Goal: Obtain resource: Download file/media

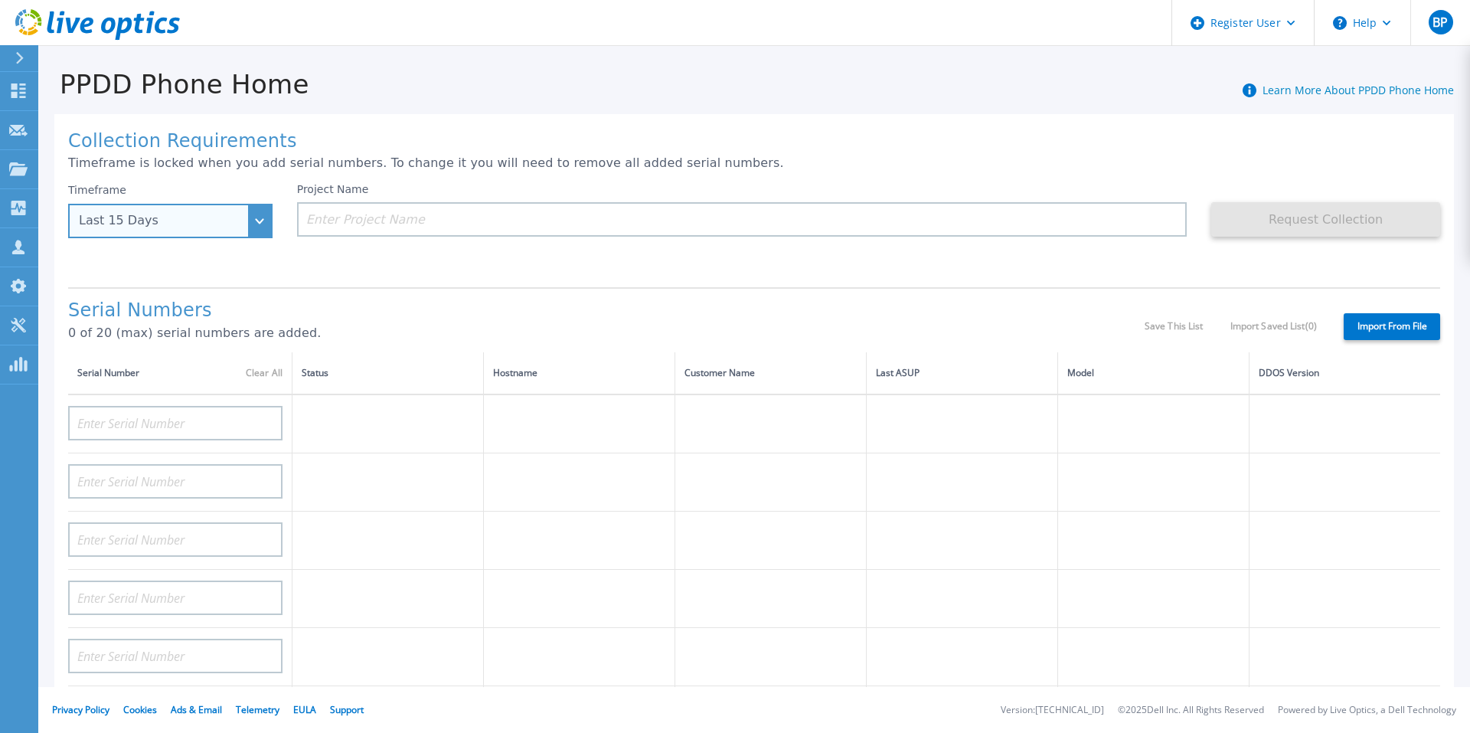
click at [191, 221] on div "Last 15 Days" at bounding box center [162, 221] width 166 height 14
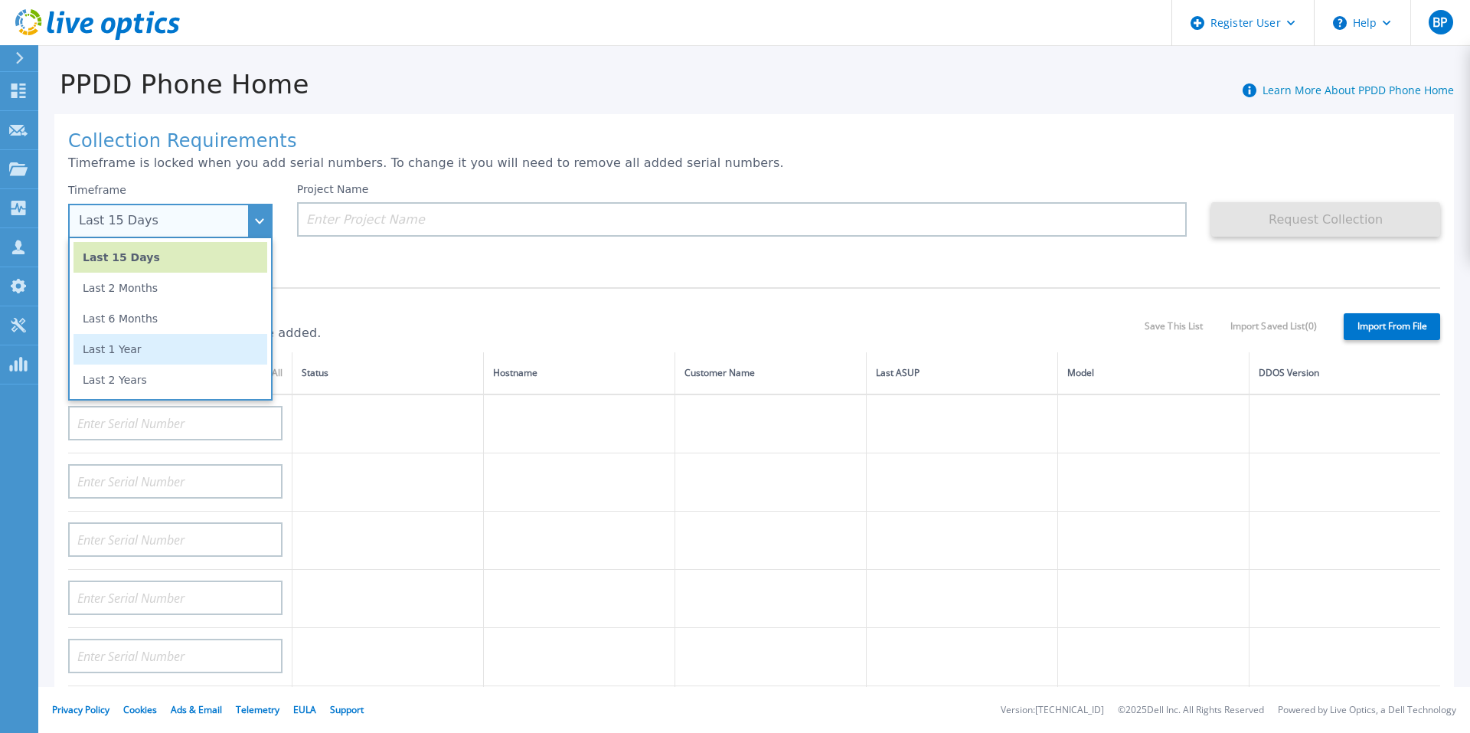
click at [174, 352] on li "Last 1 Year" at bounding box center [171, 349] width 194 height 31
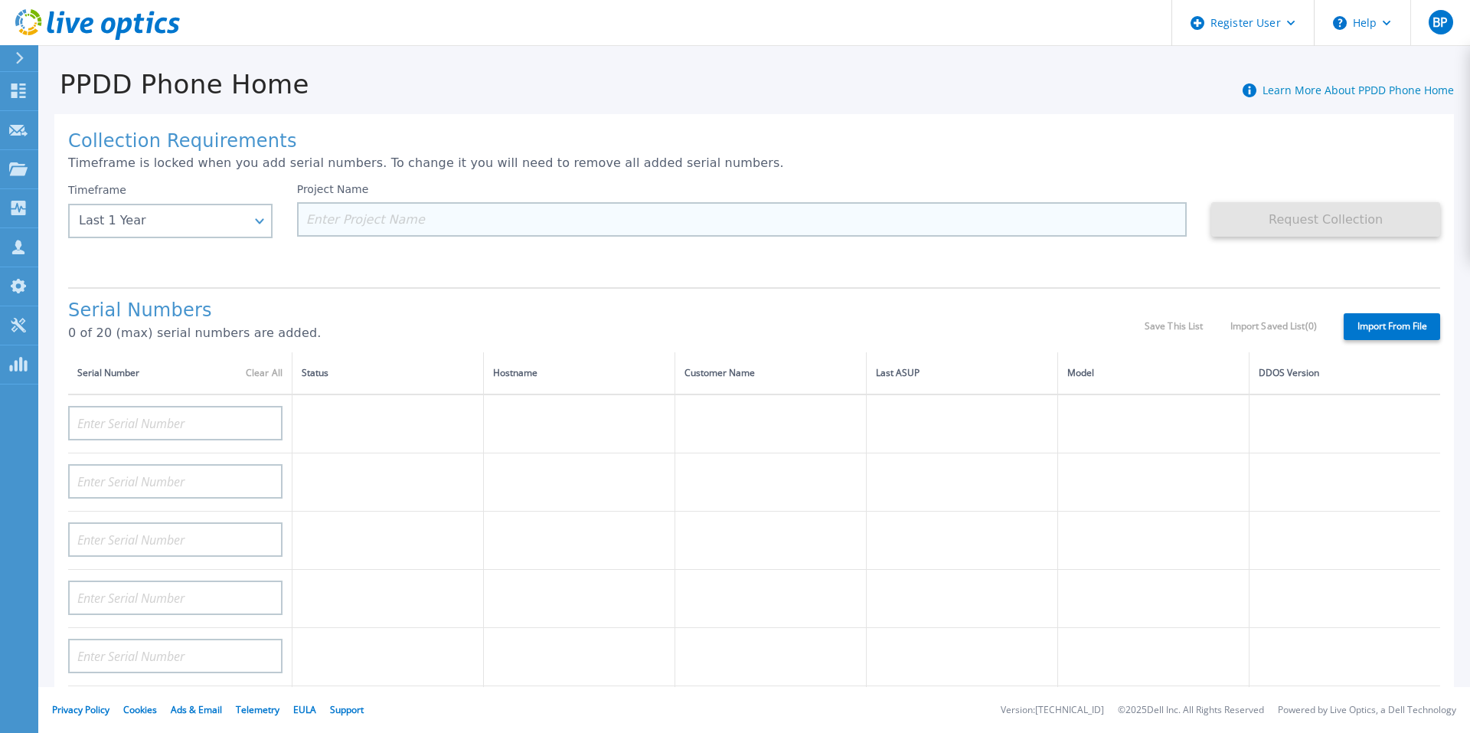
click at [406, 205] on input at bounding box center [742, 219] width 891 height 34
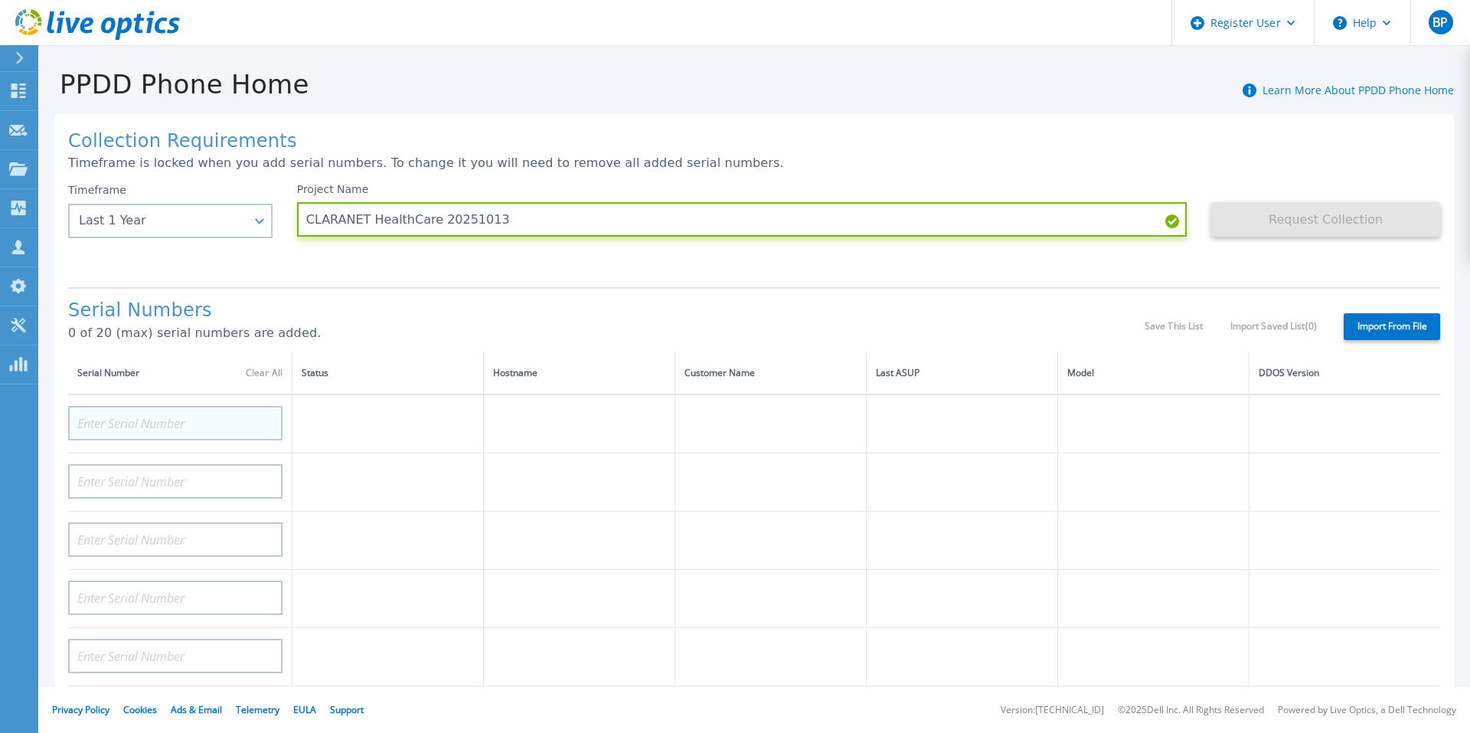
type input "CLARANET HealthCare 20251013"
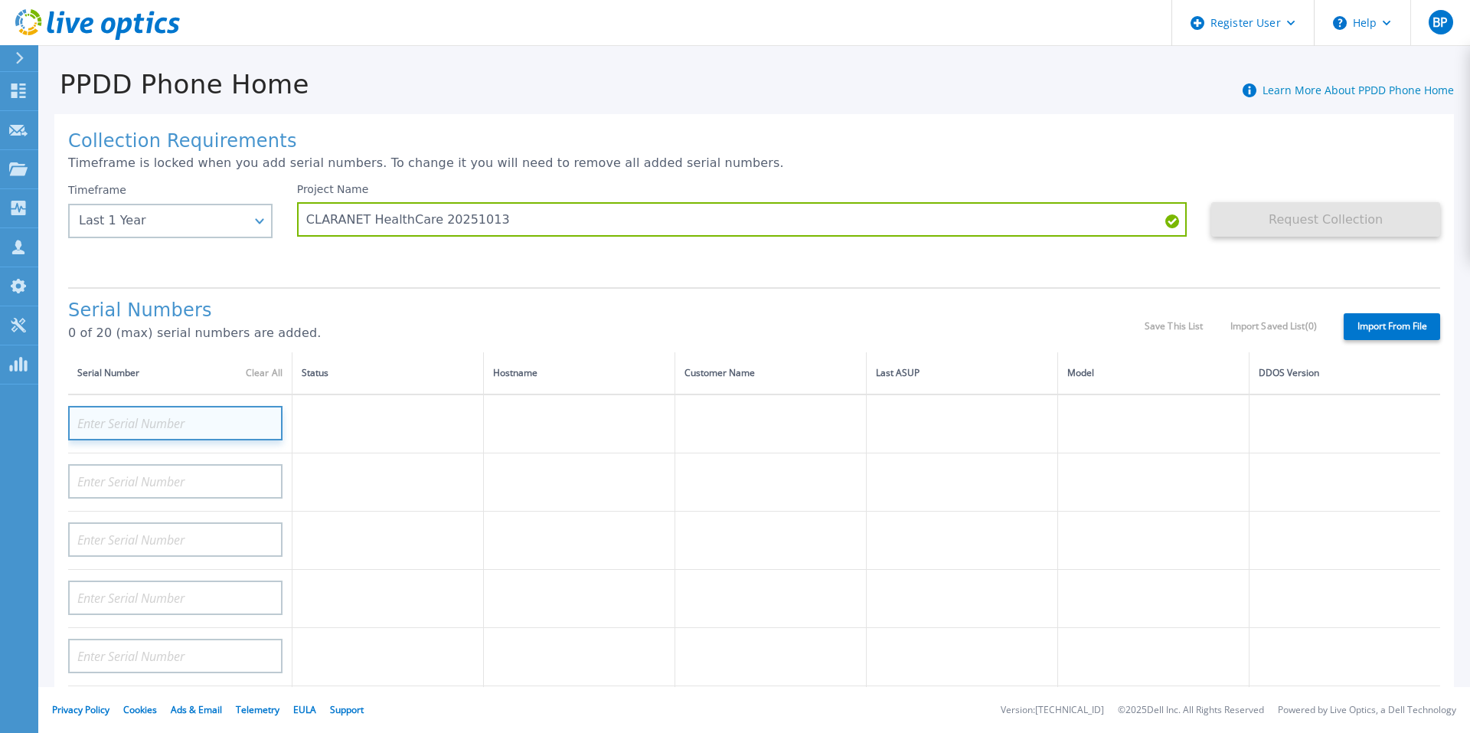
click at [189, 420] on input at bounding box center [175, 423] width 214 height 34
paste input "CKM01220905264"
type input "CKM01220905264"
click at [201, 461] on div at bounding box center [175, 475] width 214 height 45
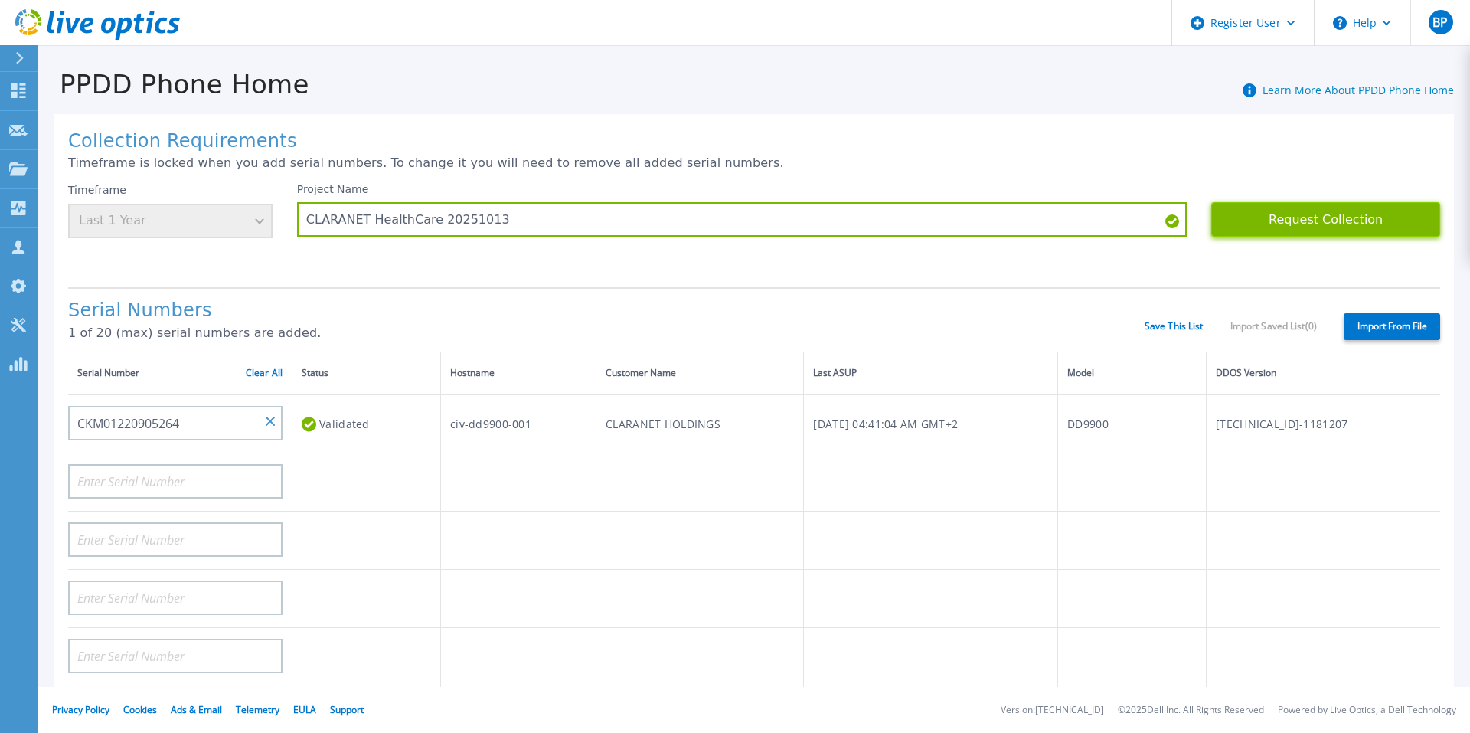
click at [1313, 211] on button "Request Collection" at bounding box center [1326, 219] width 229 height 34
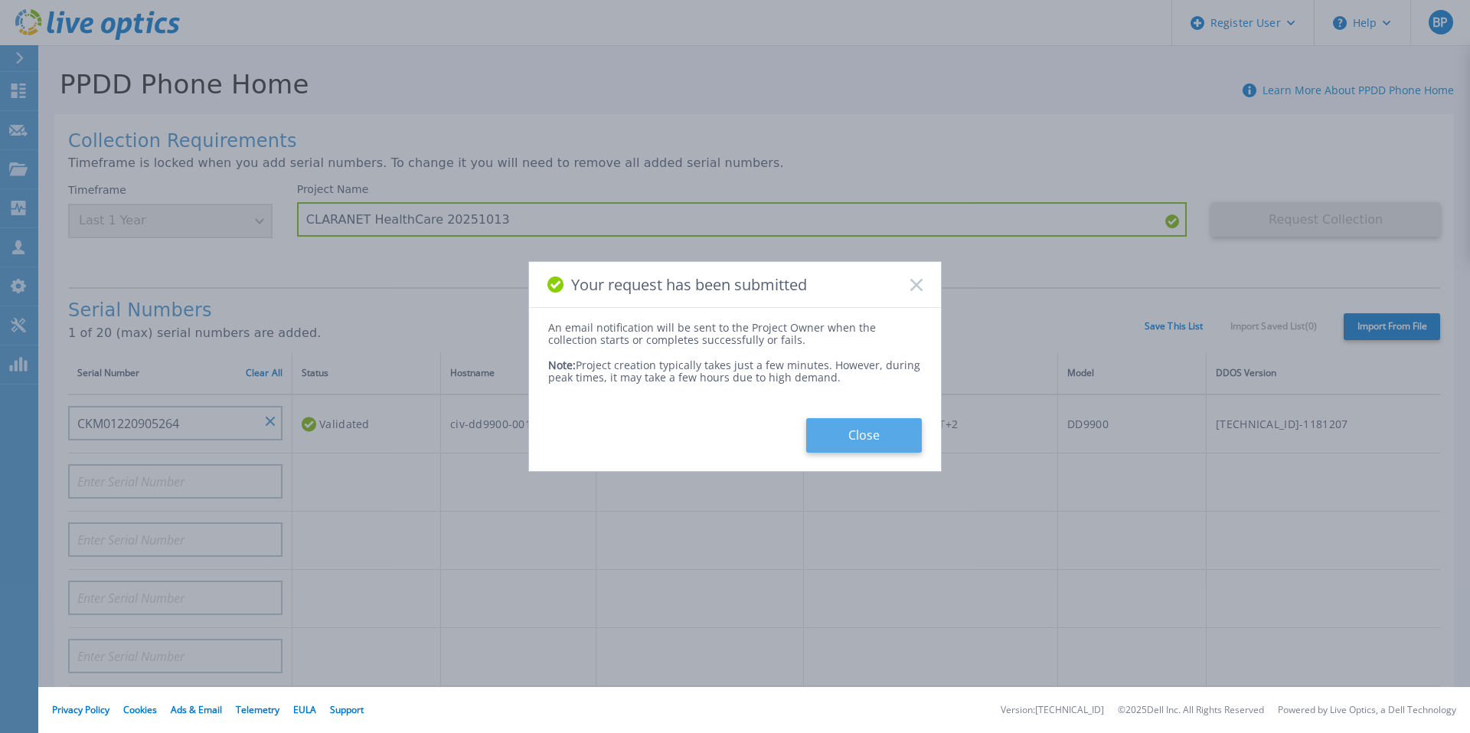
click at [849, 440] on button "Close" at bounding box center [864, 435] width 116 height 34
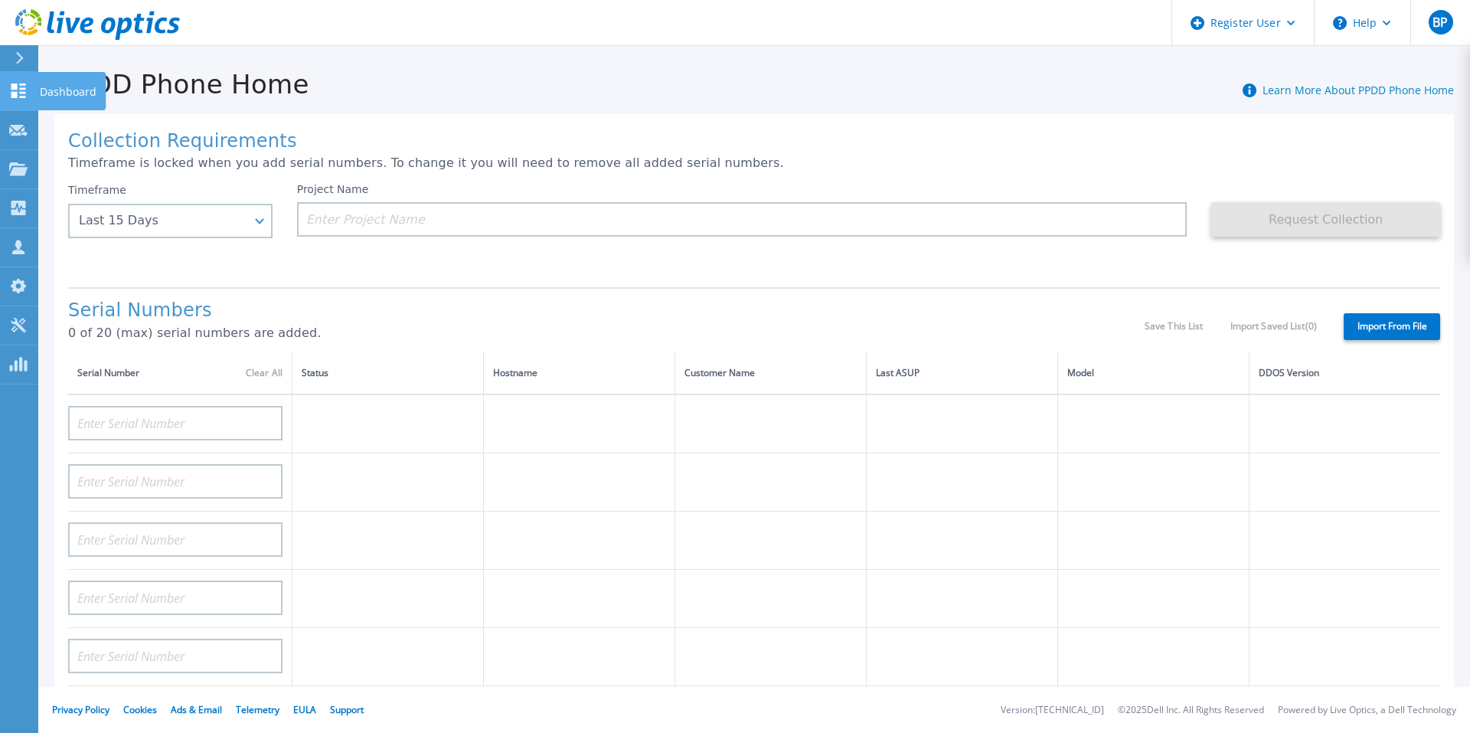
click at [23, 89] on icon at bounding box center [18, 90] width 15 height 15
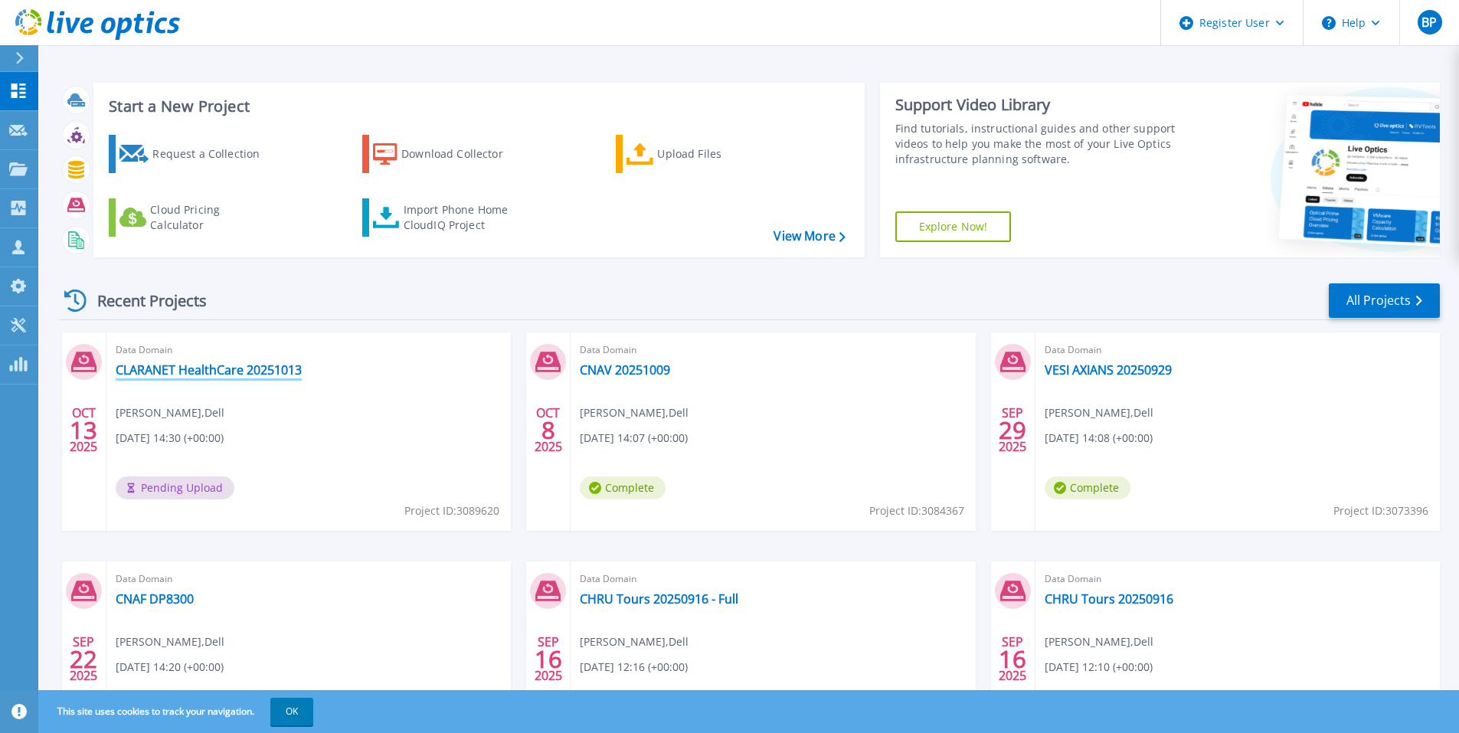
click at [183, 374] on link "CLARANET HealthCare 20251013" at bounding box center [209, 369] width 186 height 15
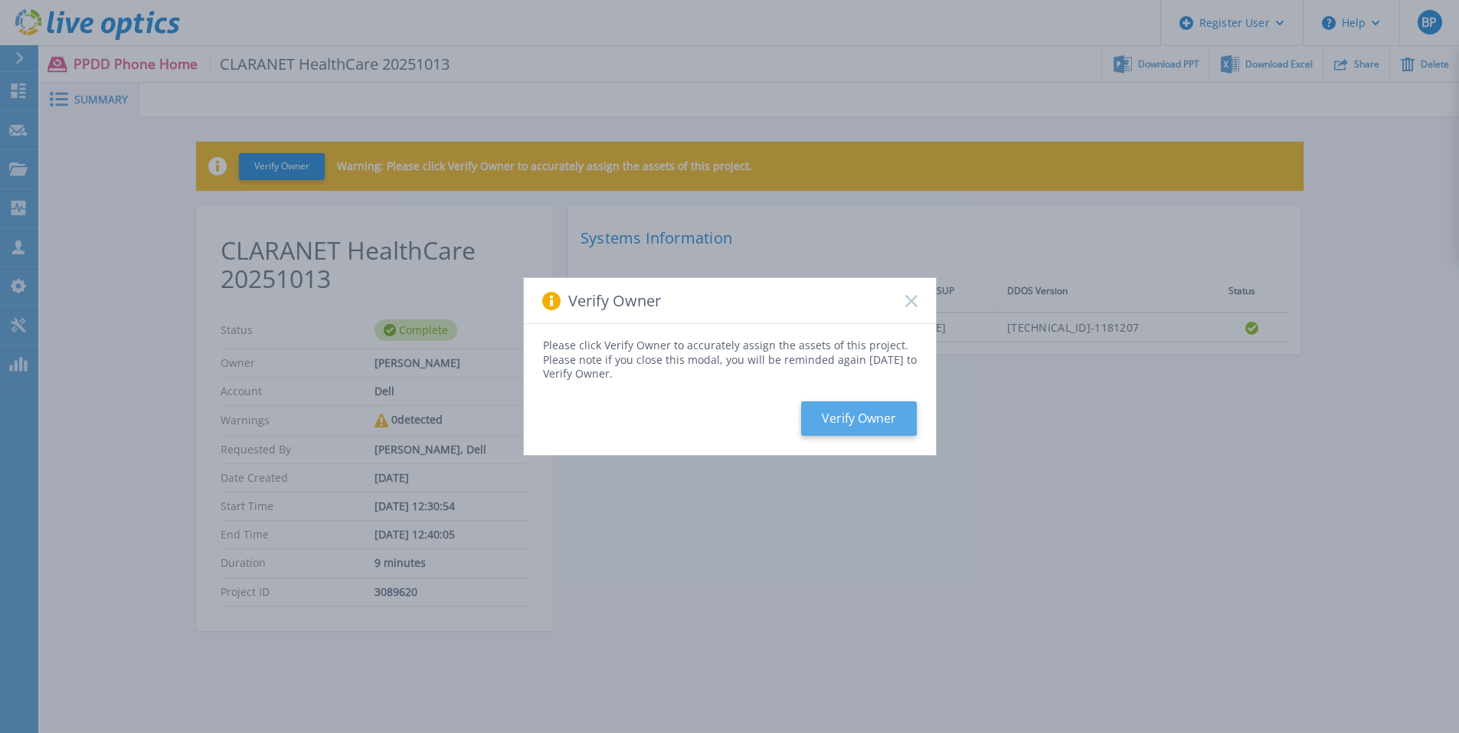
click at [872, 428] on button "Verify Owner" at bounding box center [859, 418] width 116 height 34
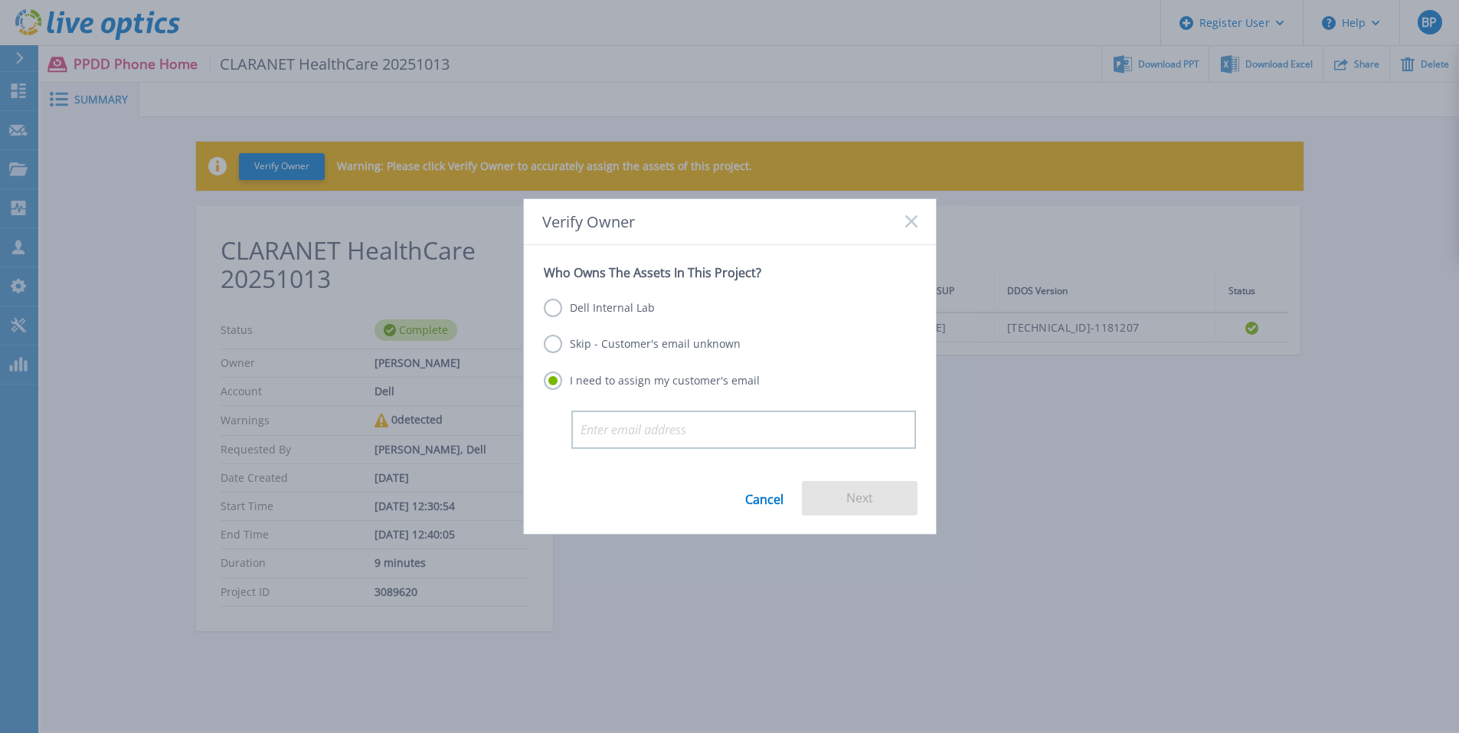
click at [593, 309] on label "Dell Internal Lab" at bounding box center [599, 308] width 111 height 18
click at [0, 0] on input "Dell Internal Lab" at bounding box center [0, 0] width 0 height 0
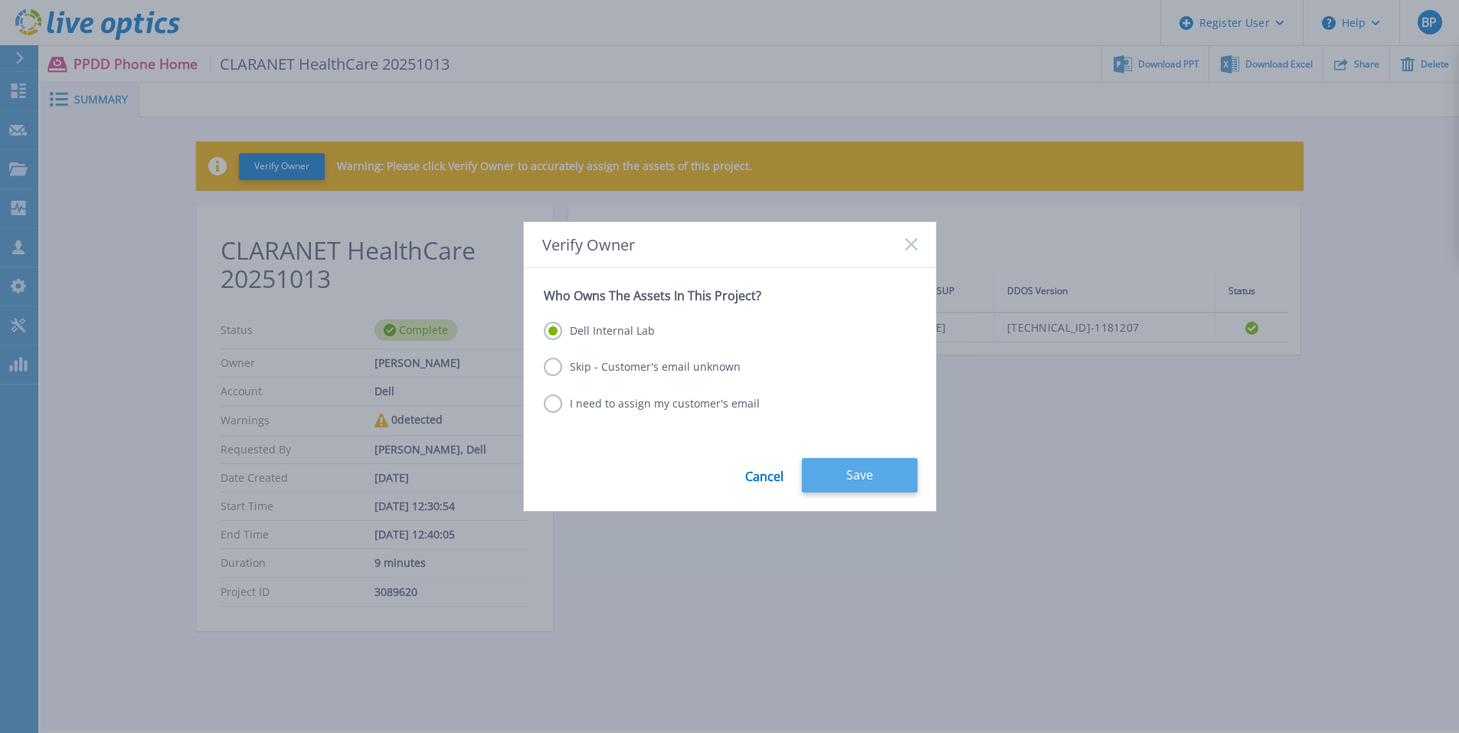
click at [859, 469] on button "Save" at bounding box center [860, 475] width 116 height 34
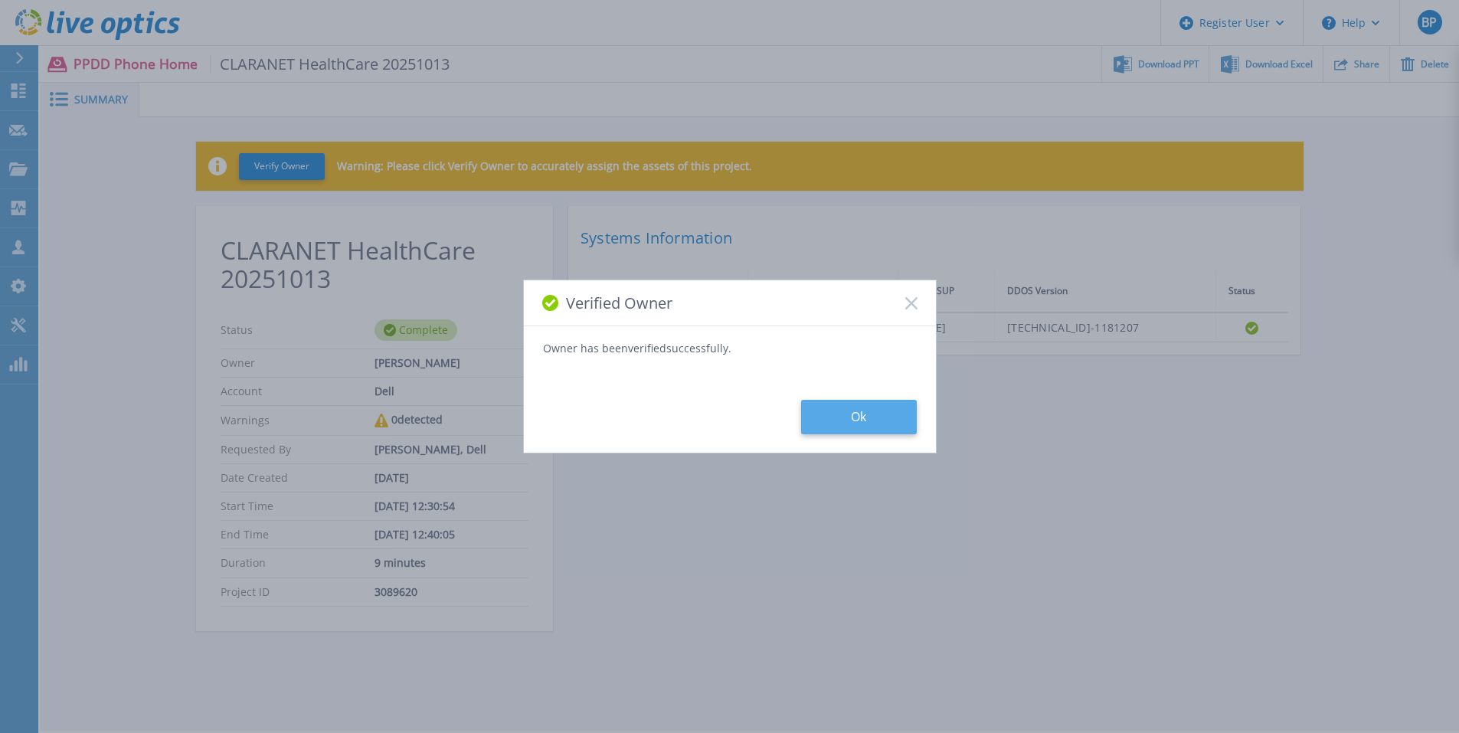
click at [855, 404] on button "Ok" at bounding box center [859, 417] width 116 height 34
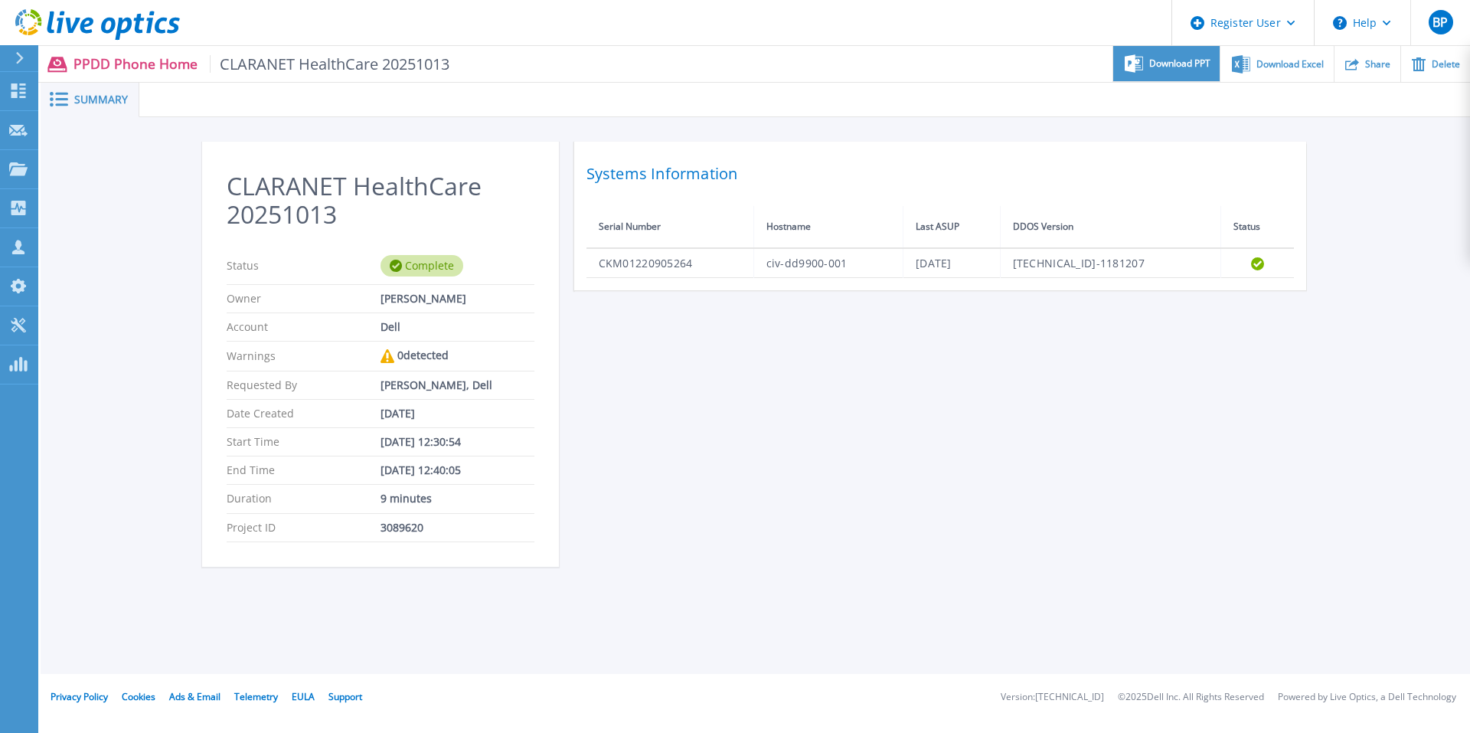
click at [1169, 66] on span "Download PPT" at bounding box center [1180, 63] width 61 height 9
click at [15, 93] on icon at bounding box center [18, 90] width 15 height 15
